Goal: Task Accomplishment & Management: Manage account settings

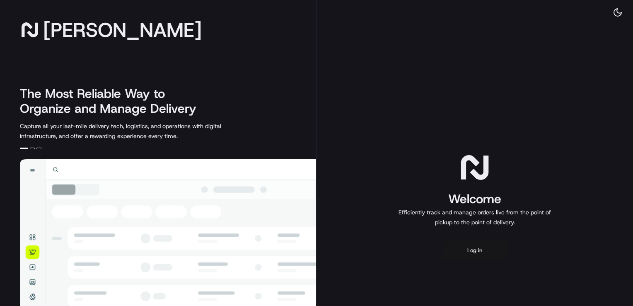
click at [476, 252] on button "Log in" at bounding box center [475, 250] width 66 height 20
click at [470, 245] on button "Log in" at bounding box center [475, 250] width 66 height 20
